Goal: Task Accomplishment & Management: Manage account settings

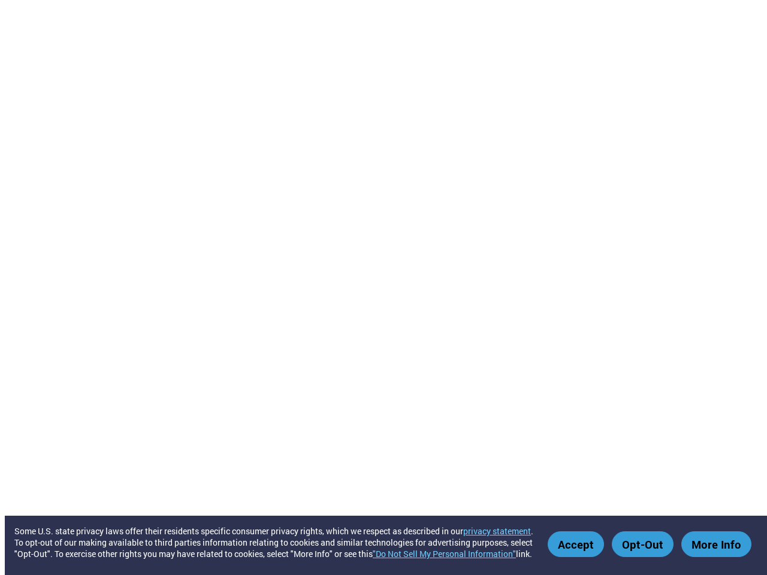
click at [450, 554] on link ""Do Not Sell My Personal Information"" at bounding box center [444, 553] width 143 height 11
click at [578, 544] on button "Accept" at bounding box center [576, 545] width 56 height 26
click at [644, 544] on button "Opt-Out" at bounding box center [643, 545] width 62 height 26
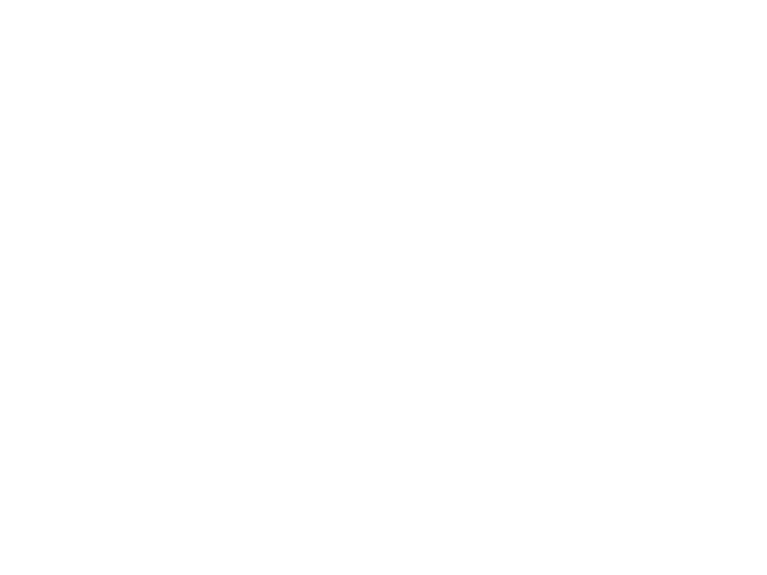
click at [717, 5] on html "Some U.S. state privacy laws offer their residents specific consumer privacy ri…" at bounding box center [383, 2] width 767 height 5
